Goal: Feedback & Contribution: Leave review/rating

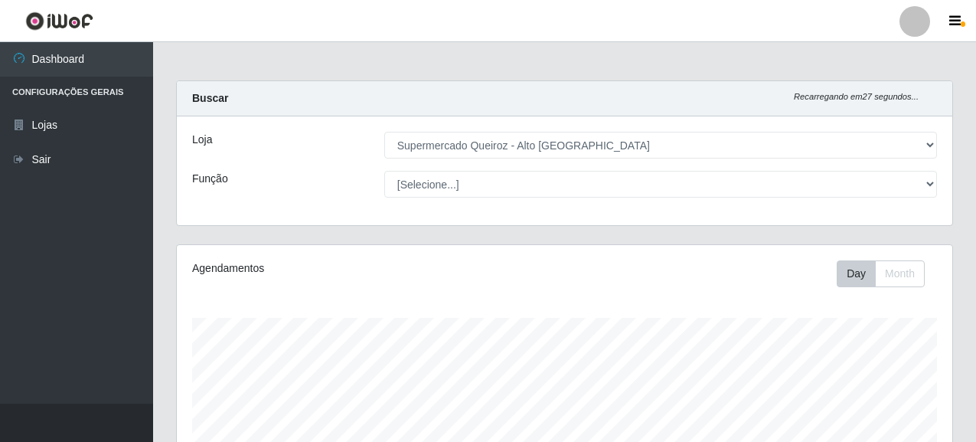
select select "496"
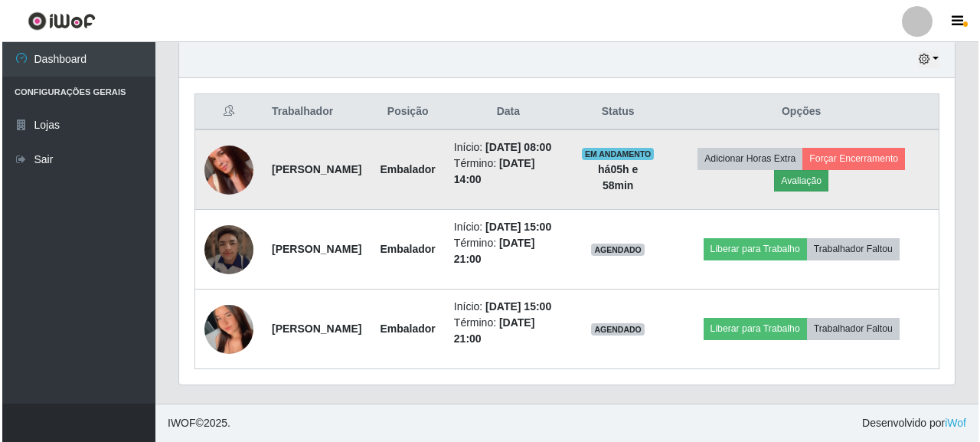
scroll to position [318, 776]
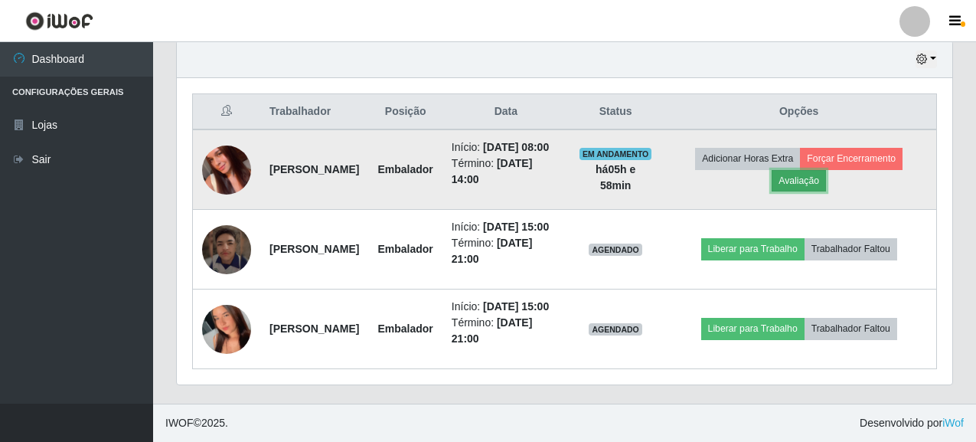
click at [826, 170] on button "Avaliação" at bounding box center [799, 180] width 54 height 21
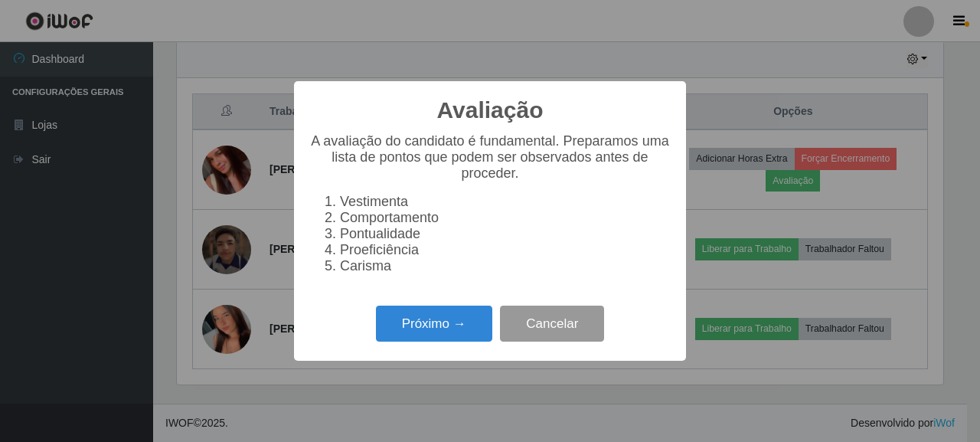
scroll to position [318, 766]
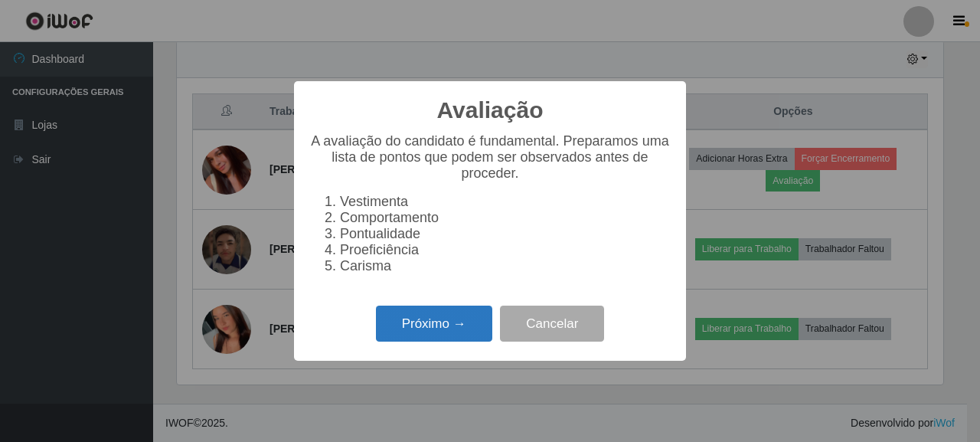
click at [399, 338] on button "Próximo →" at bounding box center [434, 323] width 116 height 36
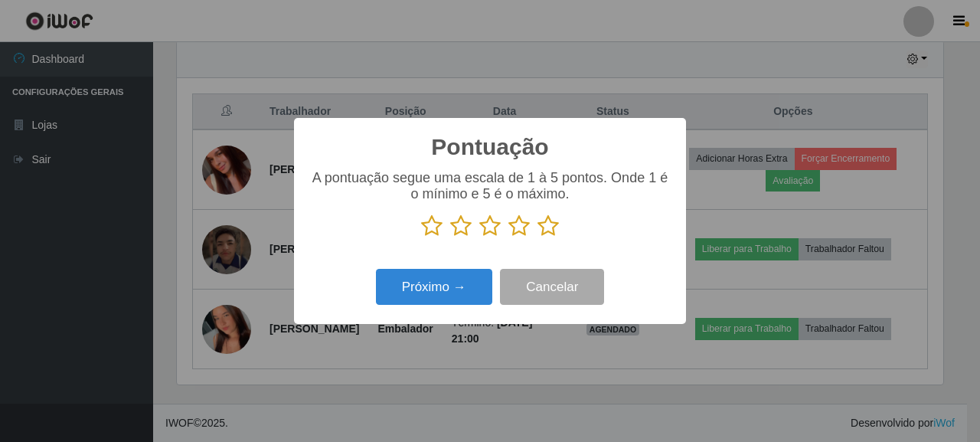
scroll to position [765244, 764795]
click at [552, 228] on icon at bounding box center [547, 225] width 21 height 23
click at [537, 237] on input "radio" at bounding box center [537, 237] width 0 height 0
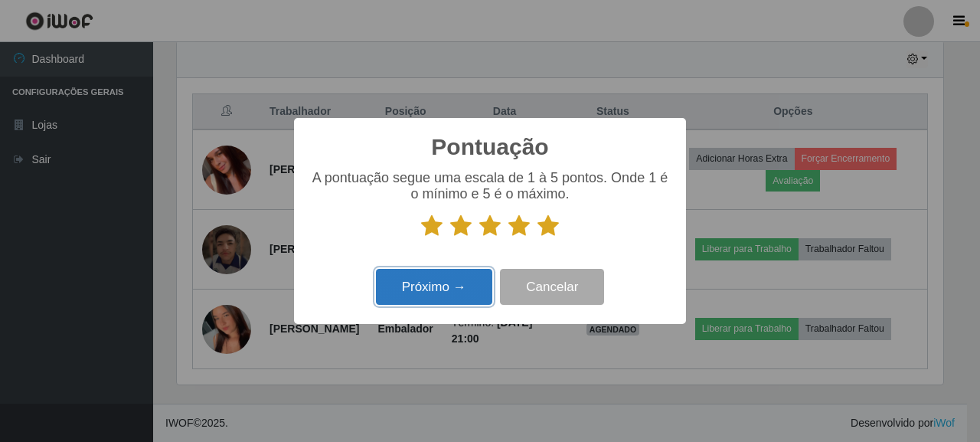
click at [462, 285] on button "Próximo →" at bounding box center [434, 287] width 116 height 36
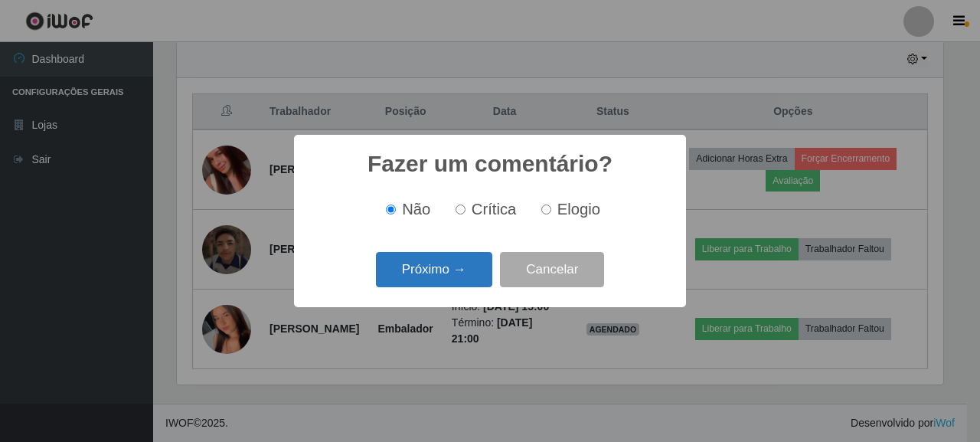
click at [431, 274] on button "Próximo →" at bounding box center [434, 270] width 116 height 36
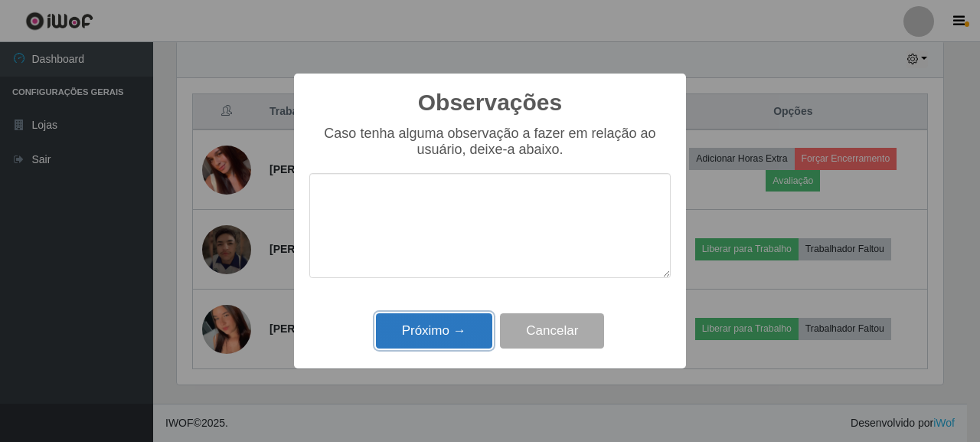
click at [436, 316] on button "Próximo →" at bounding box center [434, 331] width 116 height 36
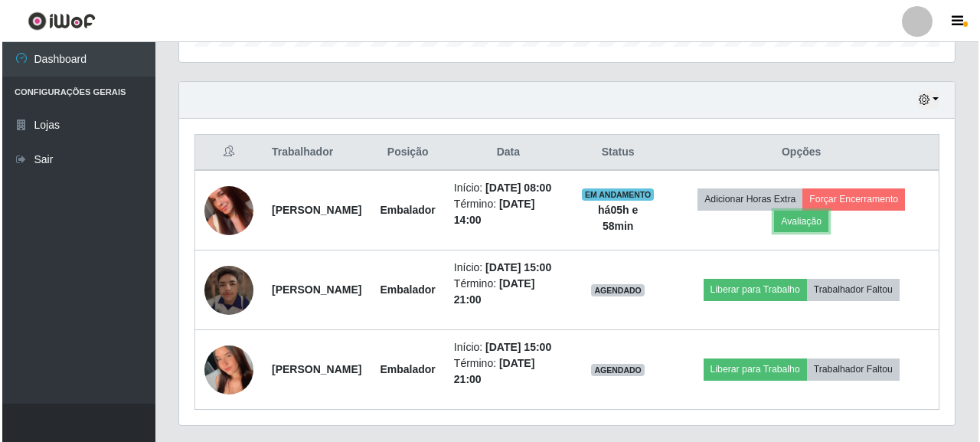
scroll to position [589, 0]
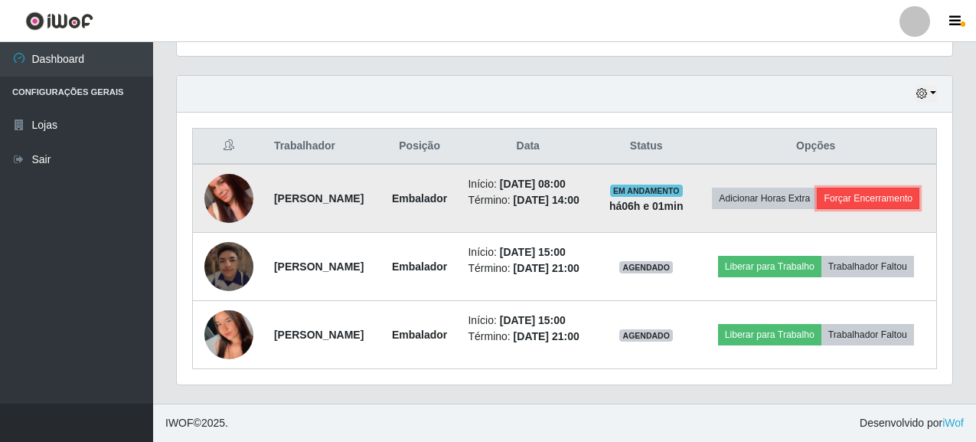
click at [860, 188] on button "Forçar Encerramento" at bounding box center [868, 198] width 103 height 21
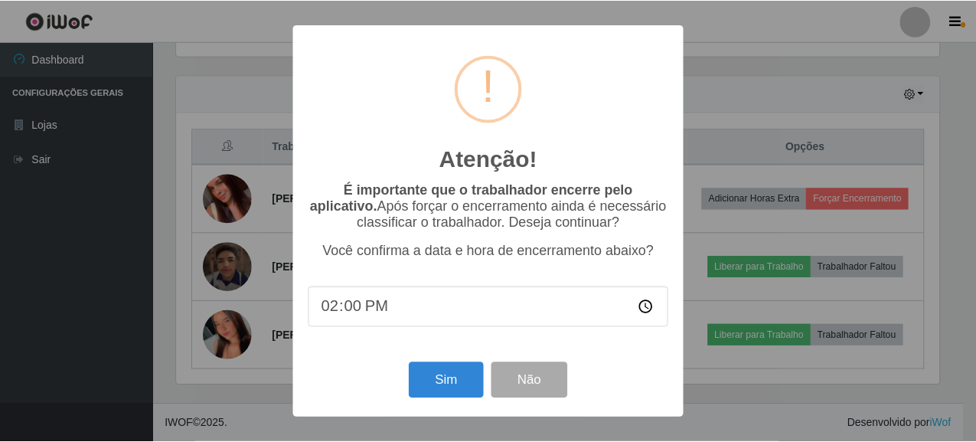
scroll to position [318, 766]
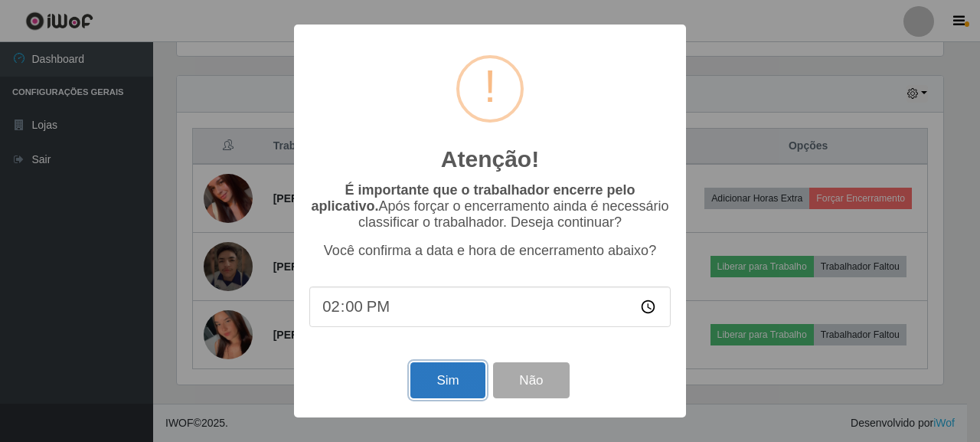
click at [428, 375] on button "Sim" at bounding box center [447, 380] width 74 height 36
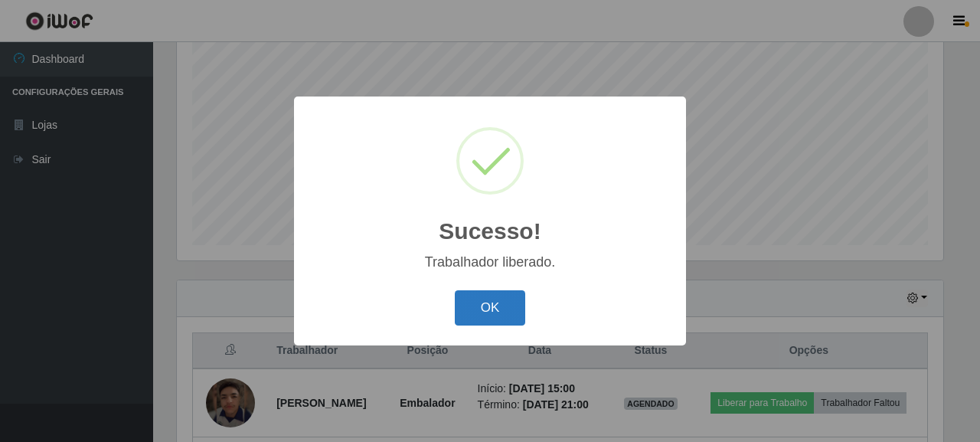
click at [485, 296] on button "OK" at bounding box center [490, 308] width 71 height 36
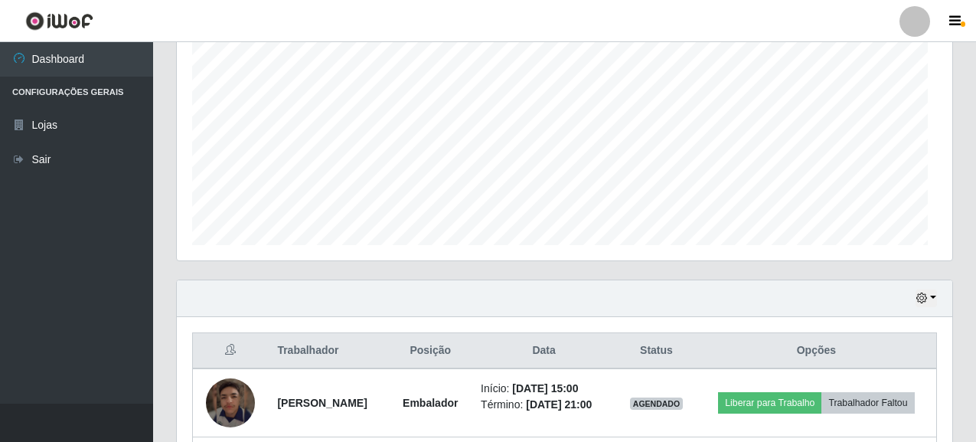
scroll to position [318, 776]
